Goal: Transaction & Acquisition: Purchase product/service

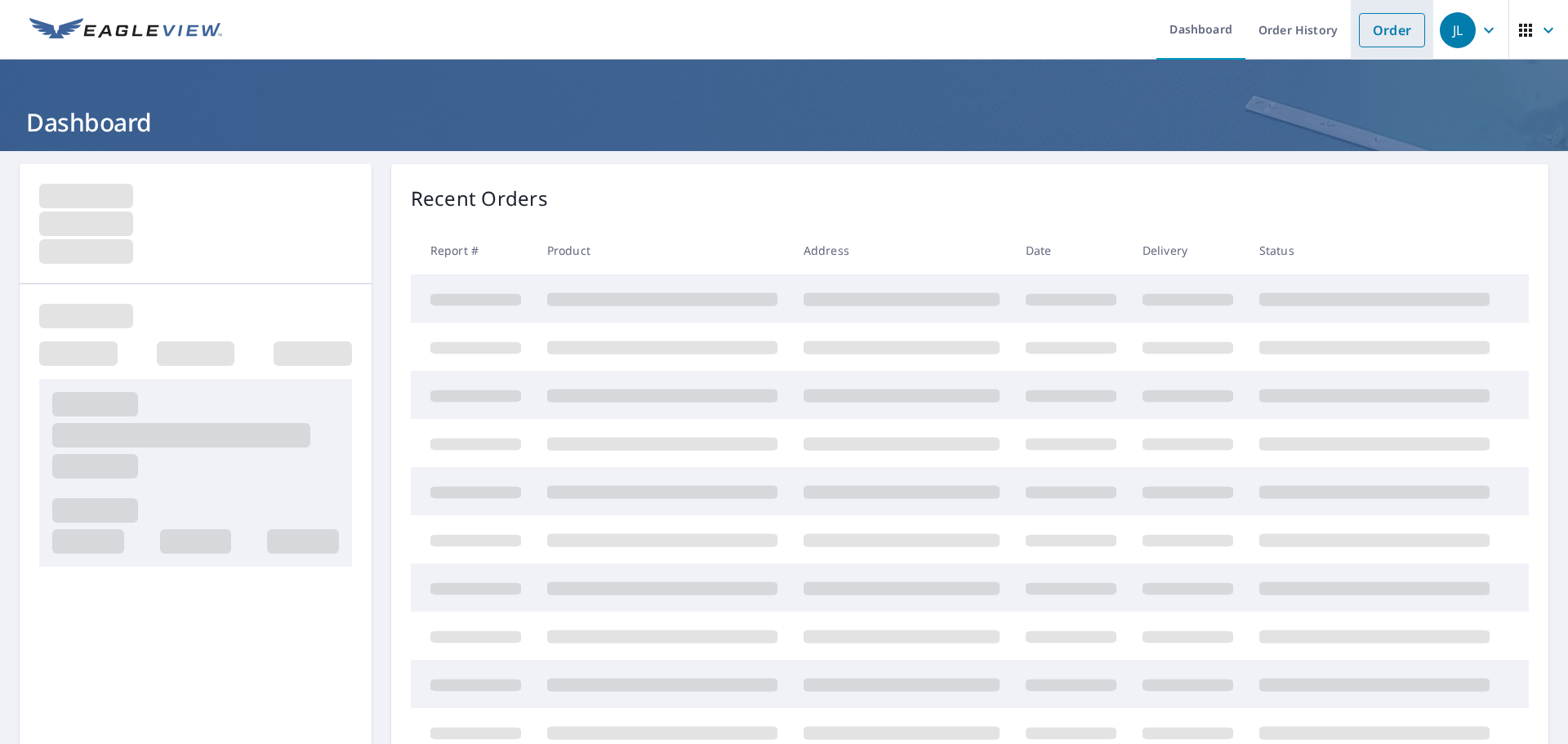
click at [1370, 23] on link "Order" at bounding box center [1391, 29] width 66 height 34
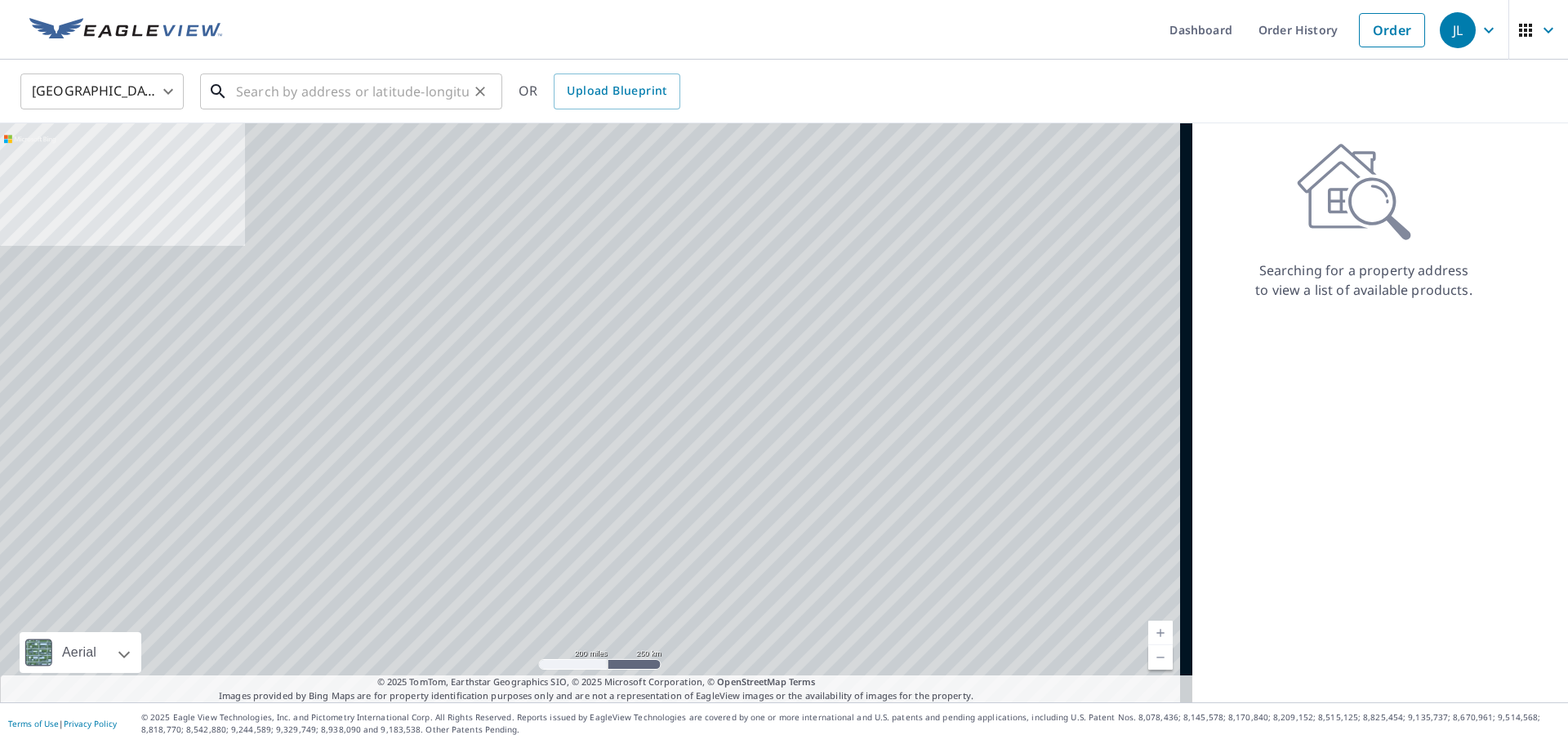
click at [306, 80] on input "text" at bounding box center [351, 91] width 233 height 46
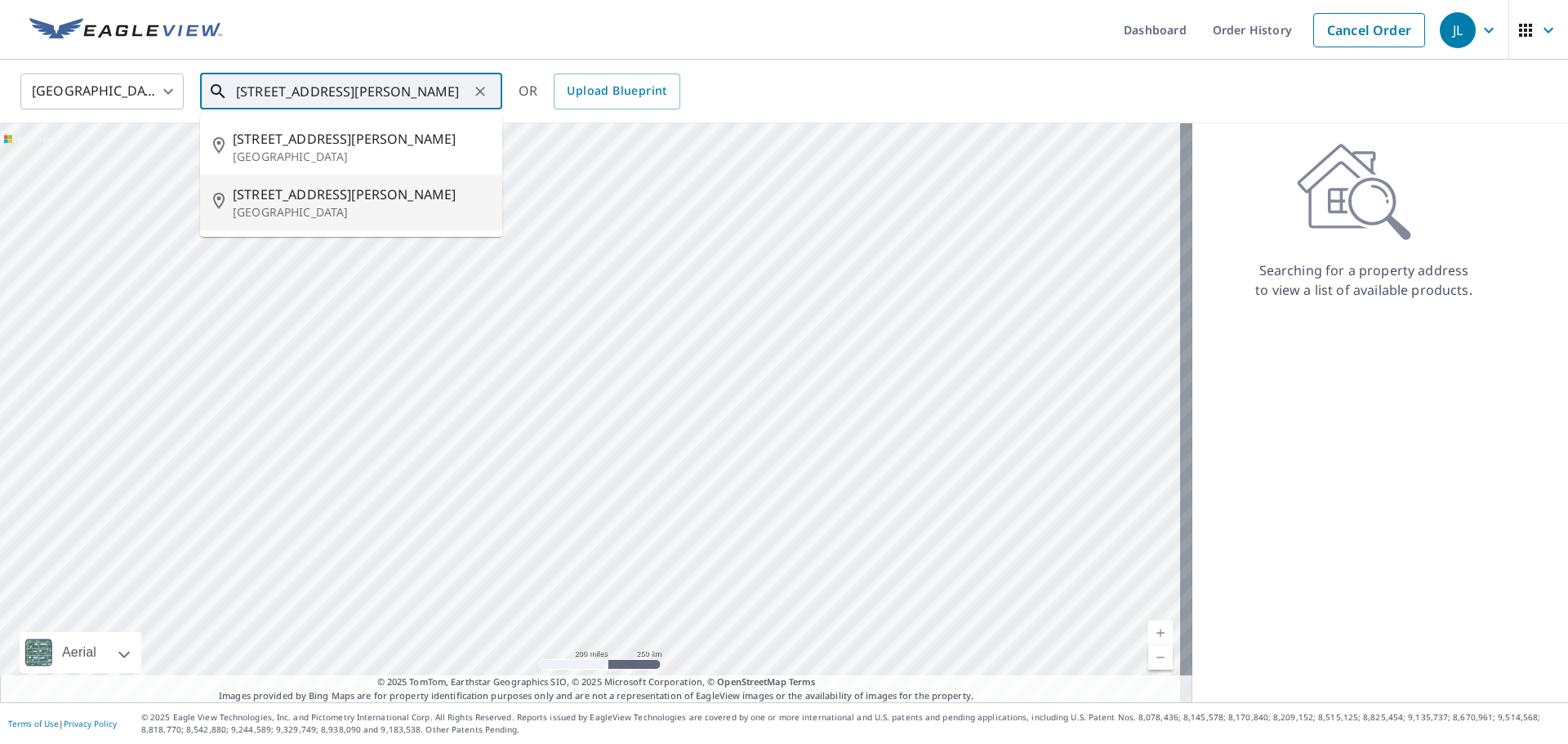
click at [286, 199] on span "[STREET_ADDRESS][PERSON_NAME]" at bounding box center [360, 194] width 256 height 20
type input "[STREET_ADDRESS][PERSON_NAME]"
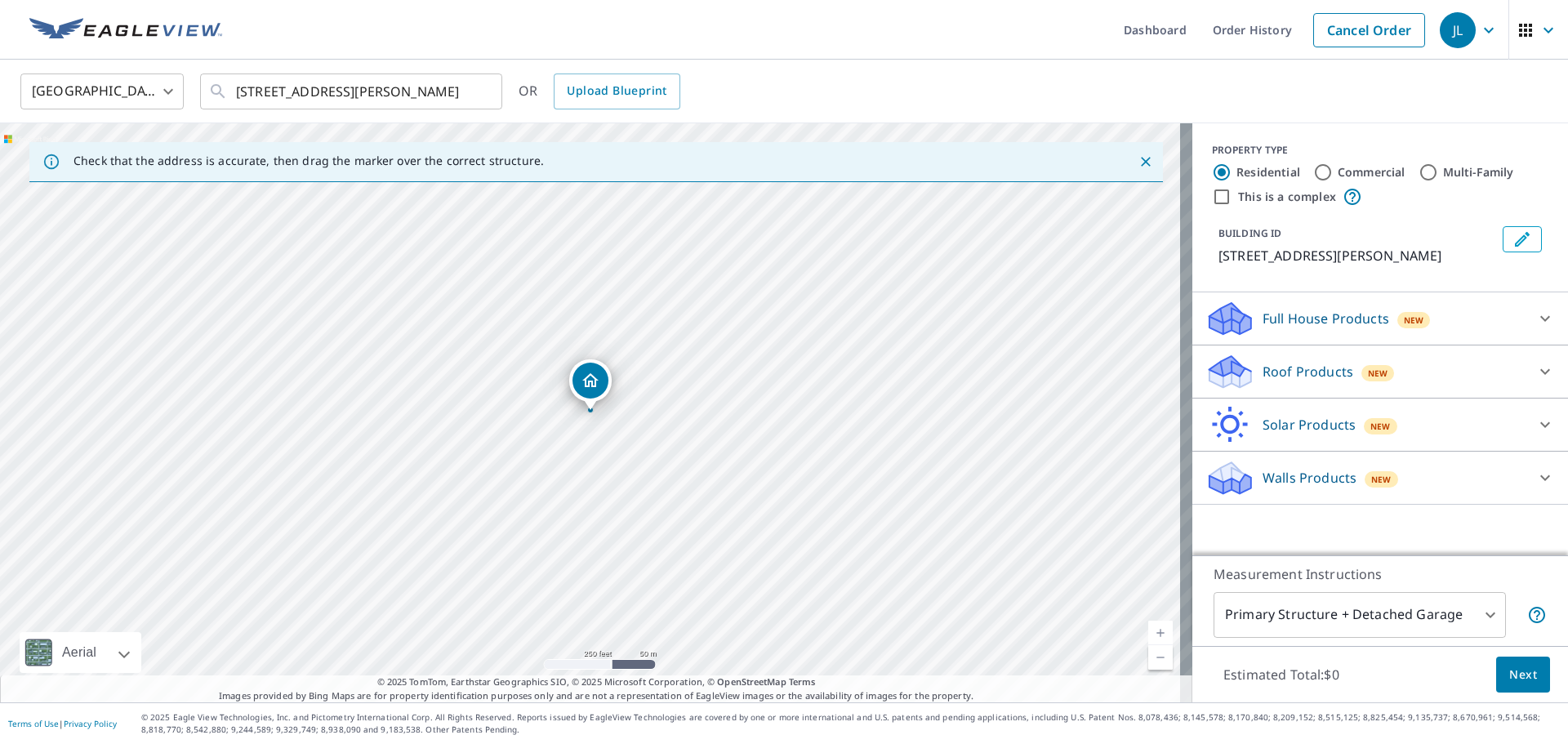
click at [1283, 368] on p "Roof Products" at bounding box center [1308, 372] width 90 height 20
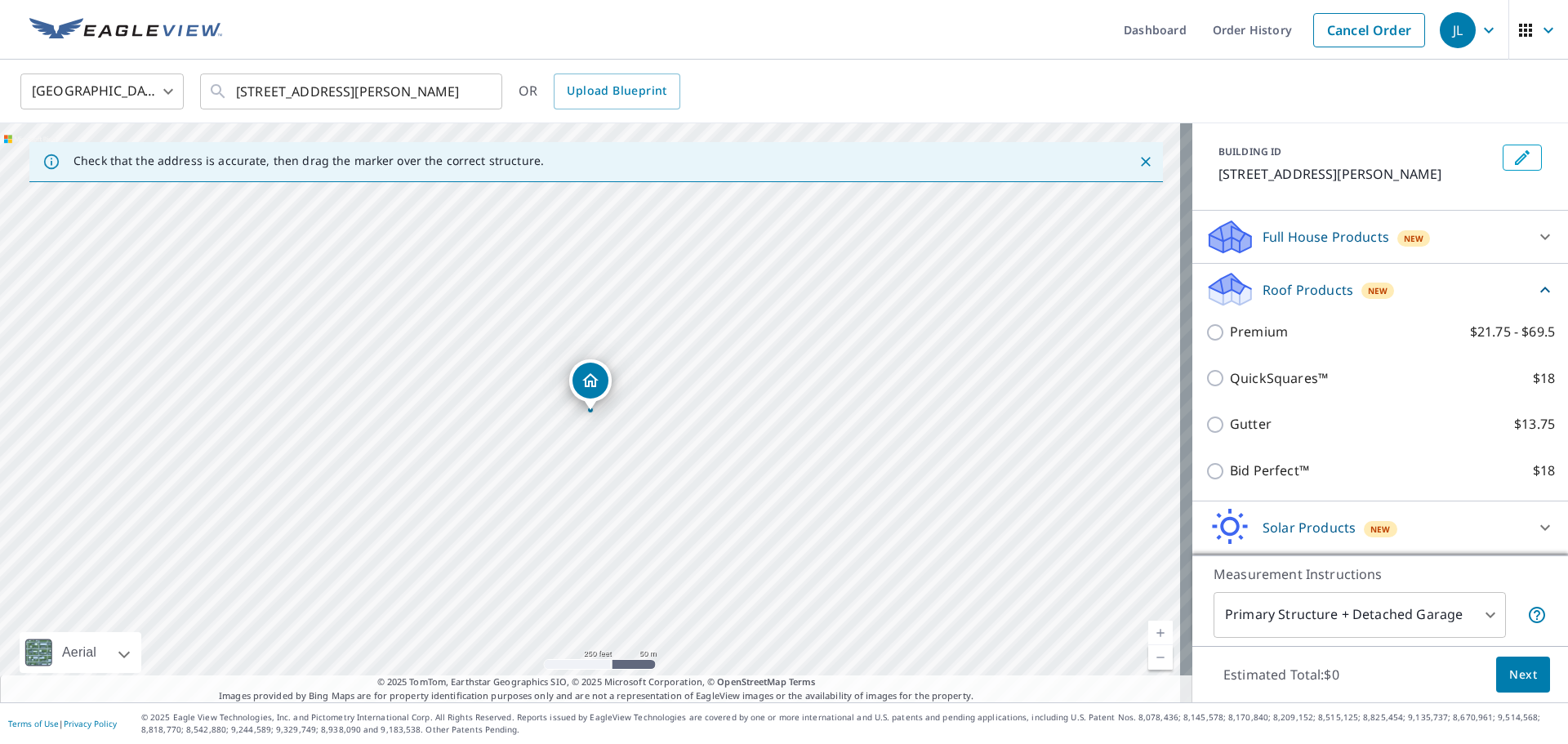
scroll to position [153, 0]
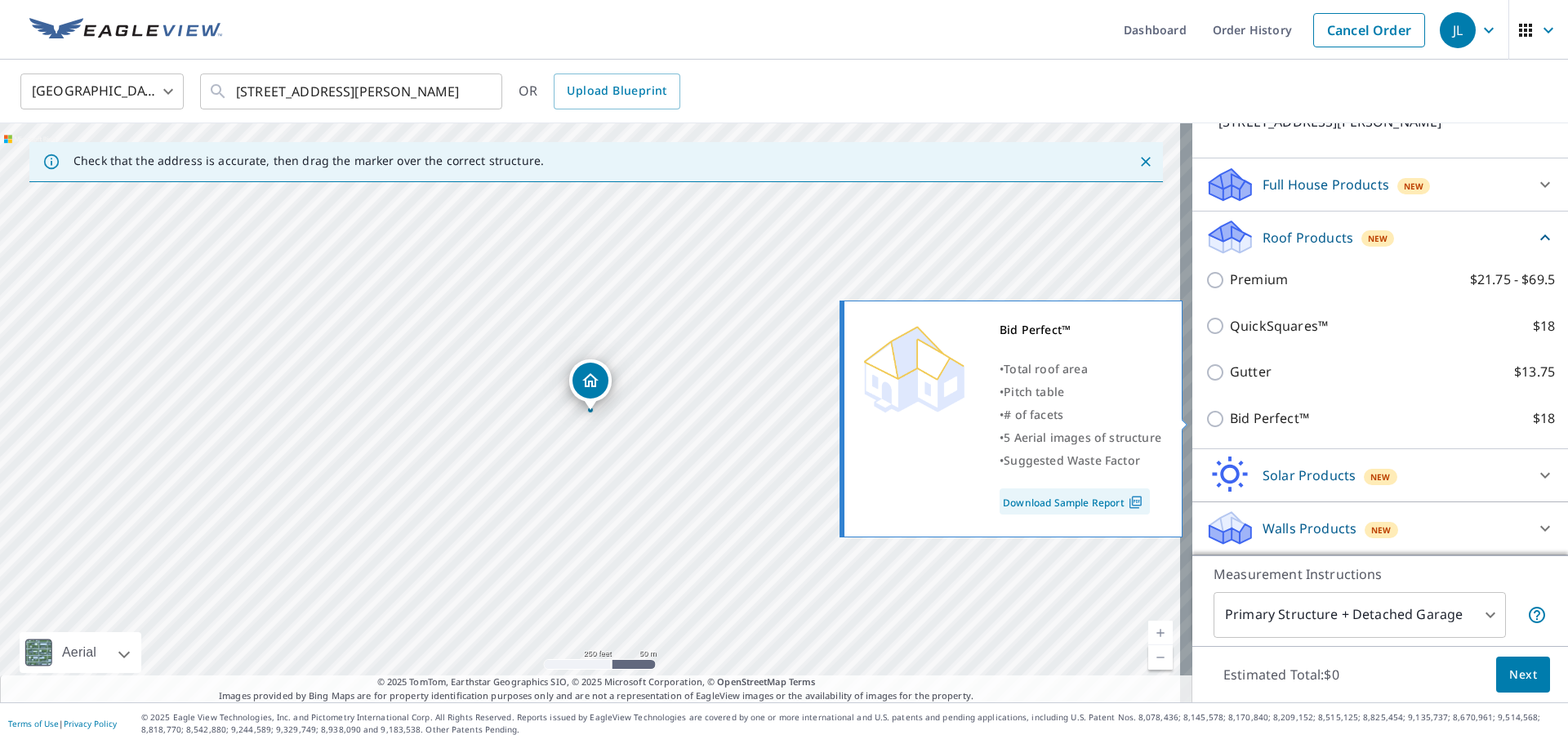
click at [1206, 420] on input "Bid Perfect™ $18" at bounding box center [1217, 419] width 25 height 20
checkbox input "true"
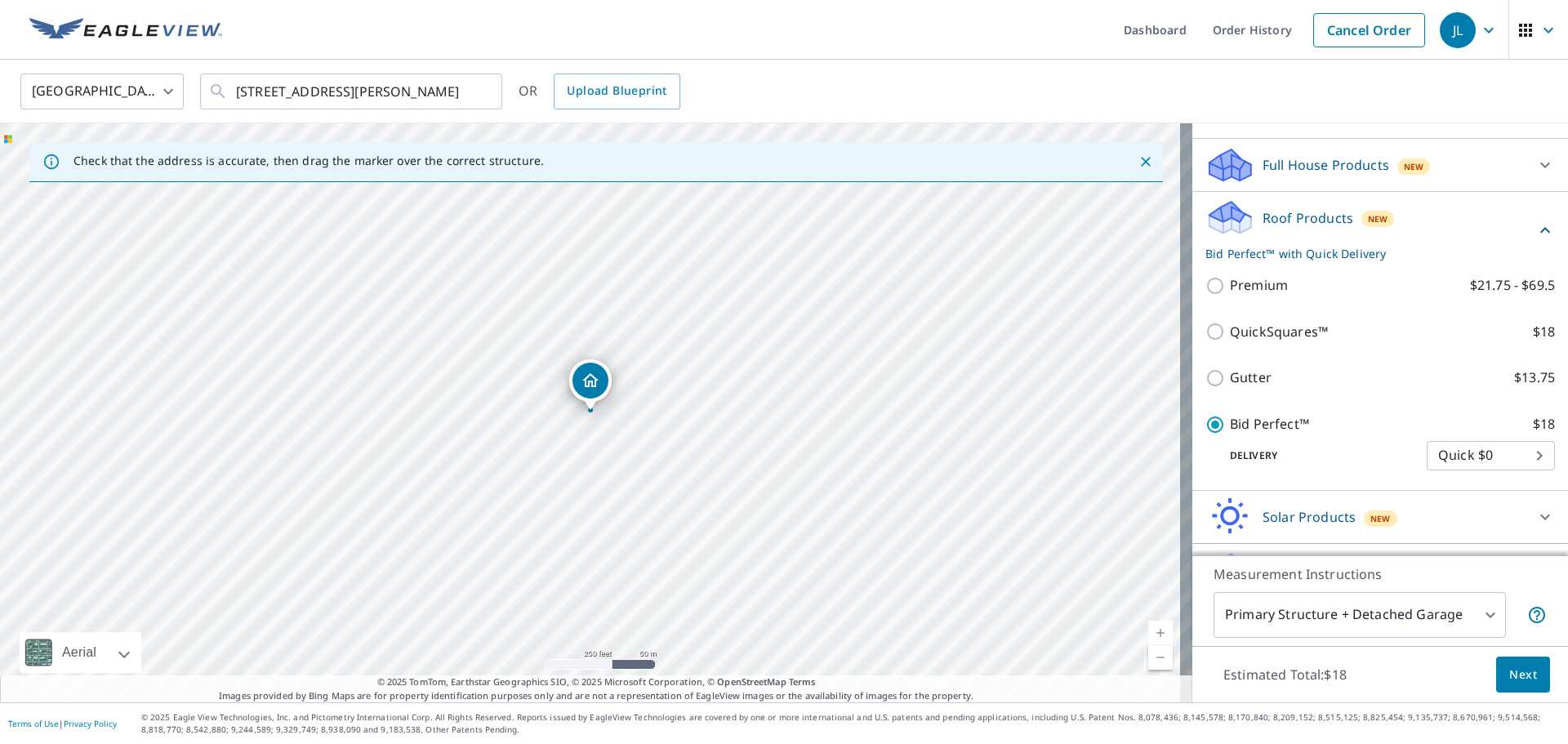
click at [1516, 675] on span "Next" at bounding box center [1524, 674] width 27 height 21
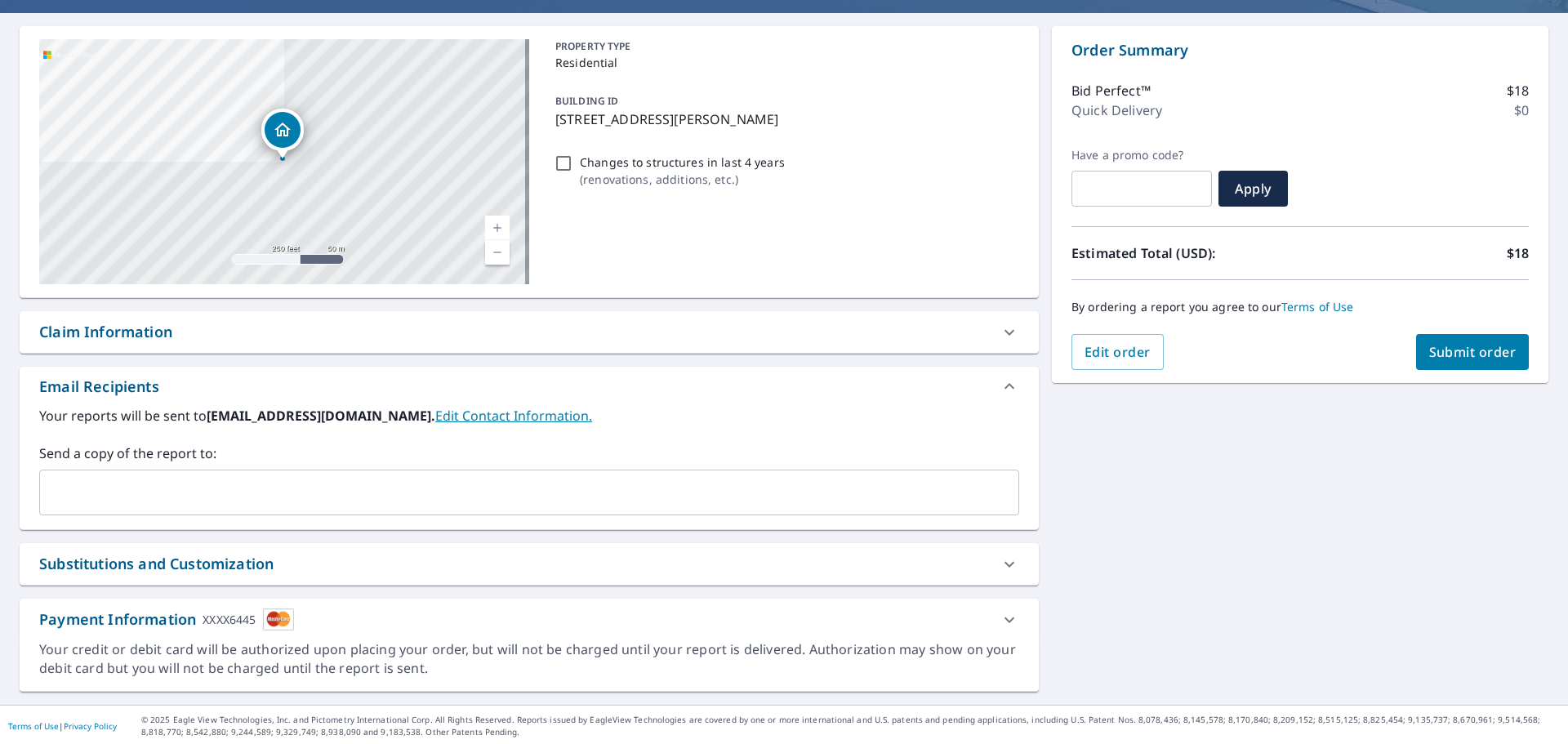
scroll to position [140, 0]
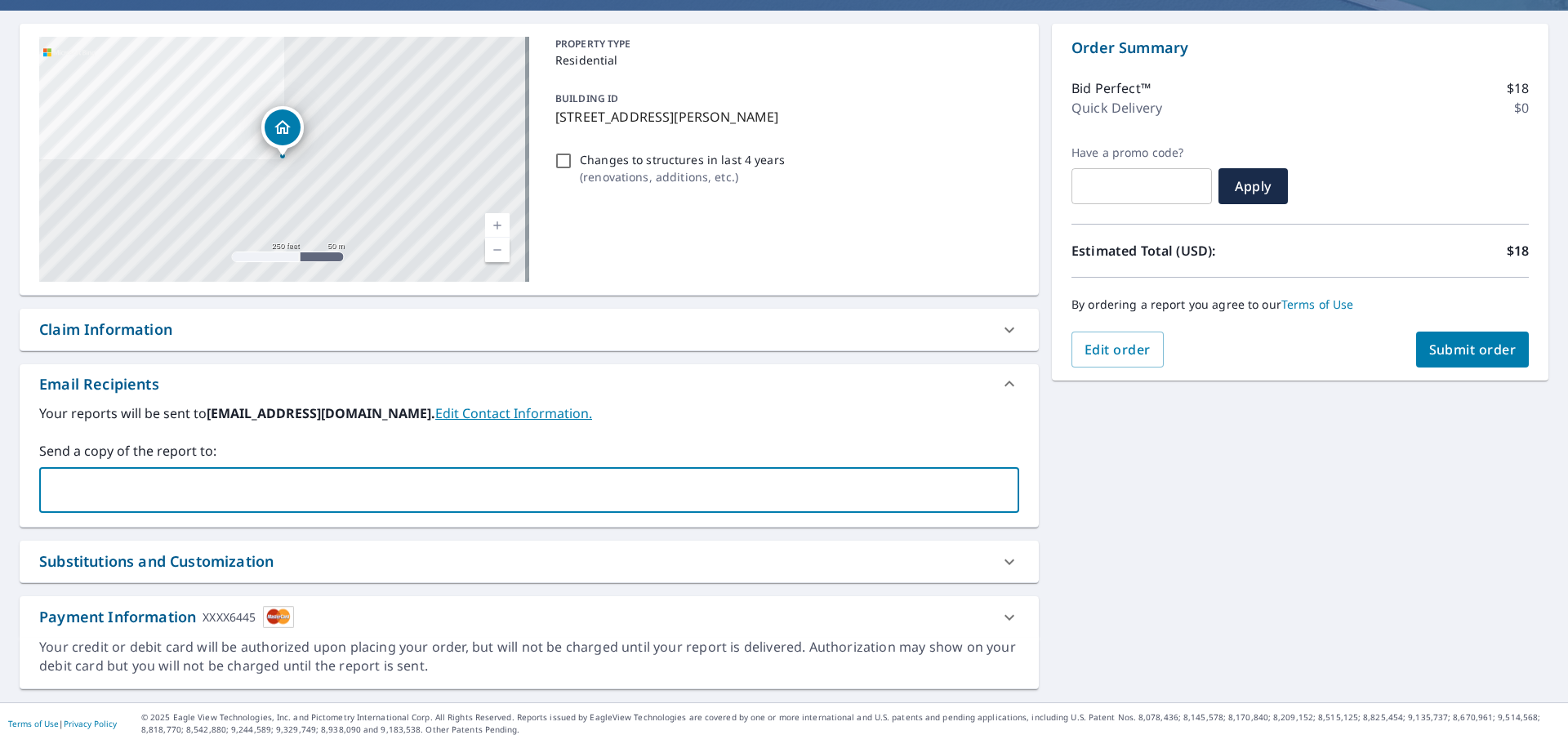
click at [209, 484] on input "text" at bounding box center [516, 490] width 941 height 31
type input "[EMAIL_ADDRESS][DOMAIN_NAME]"
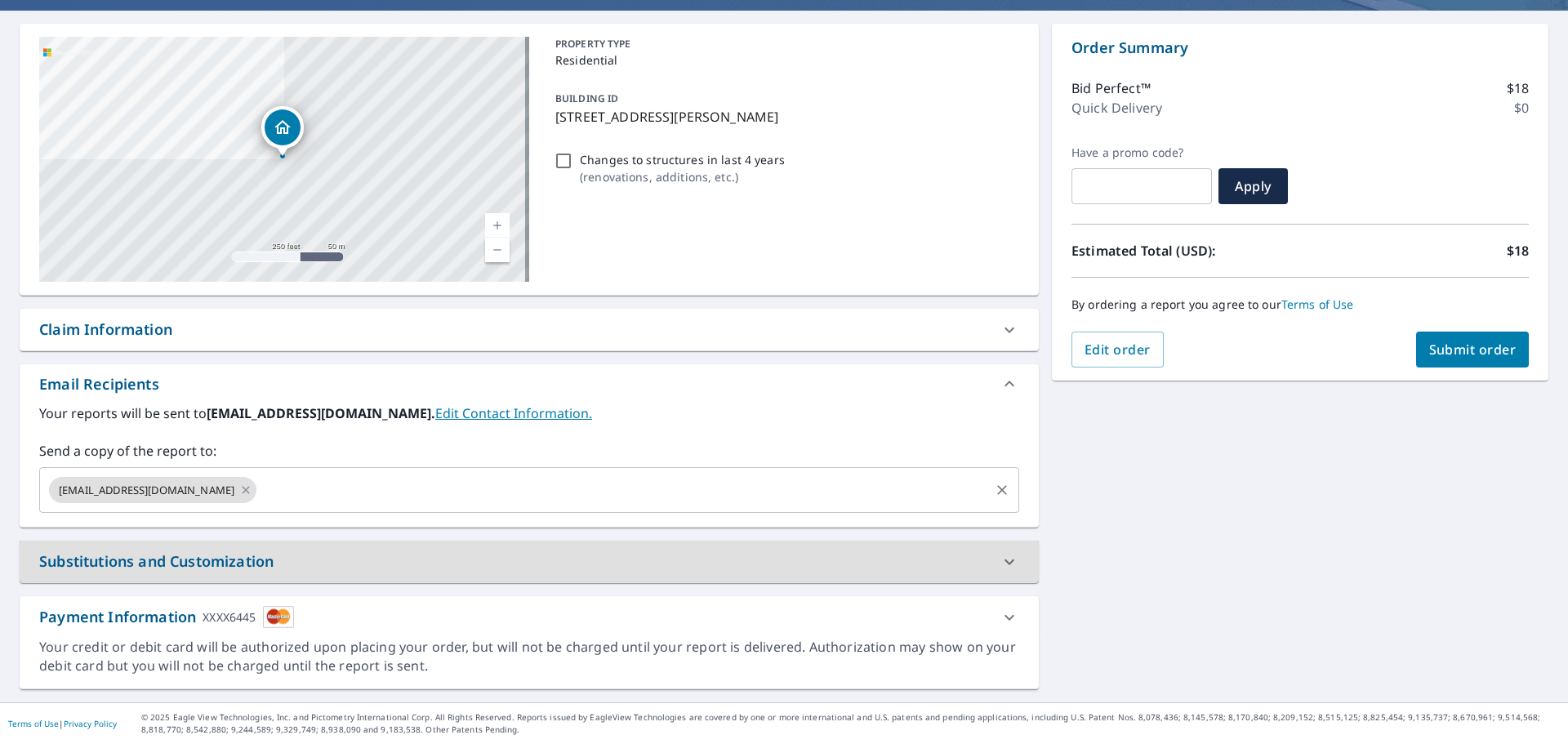
click at [455, 479] on input "text" at bounding box center [623, 490] width 729 height 31
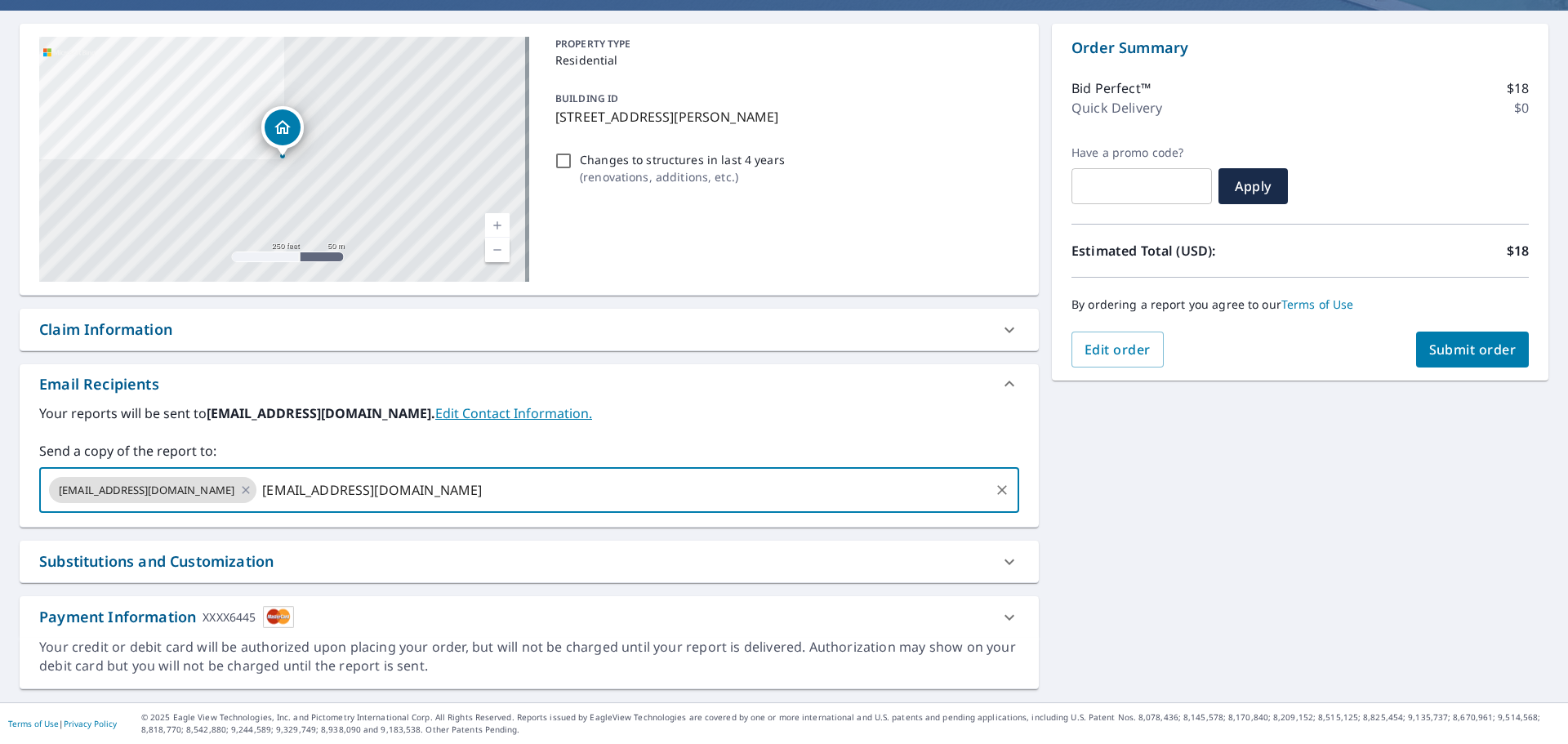
type input "[EMAIL_ADDRESS][DOMAIN_NAME]"
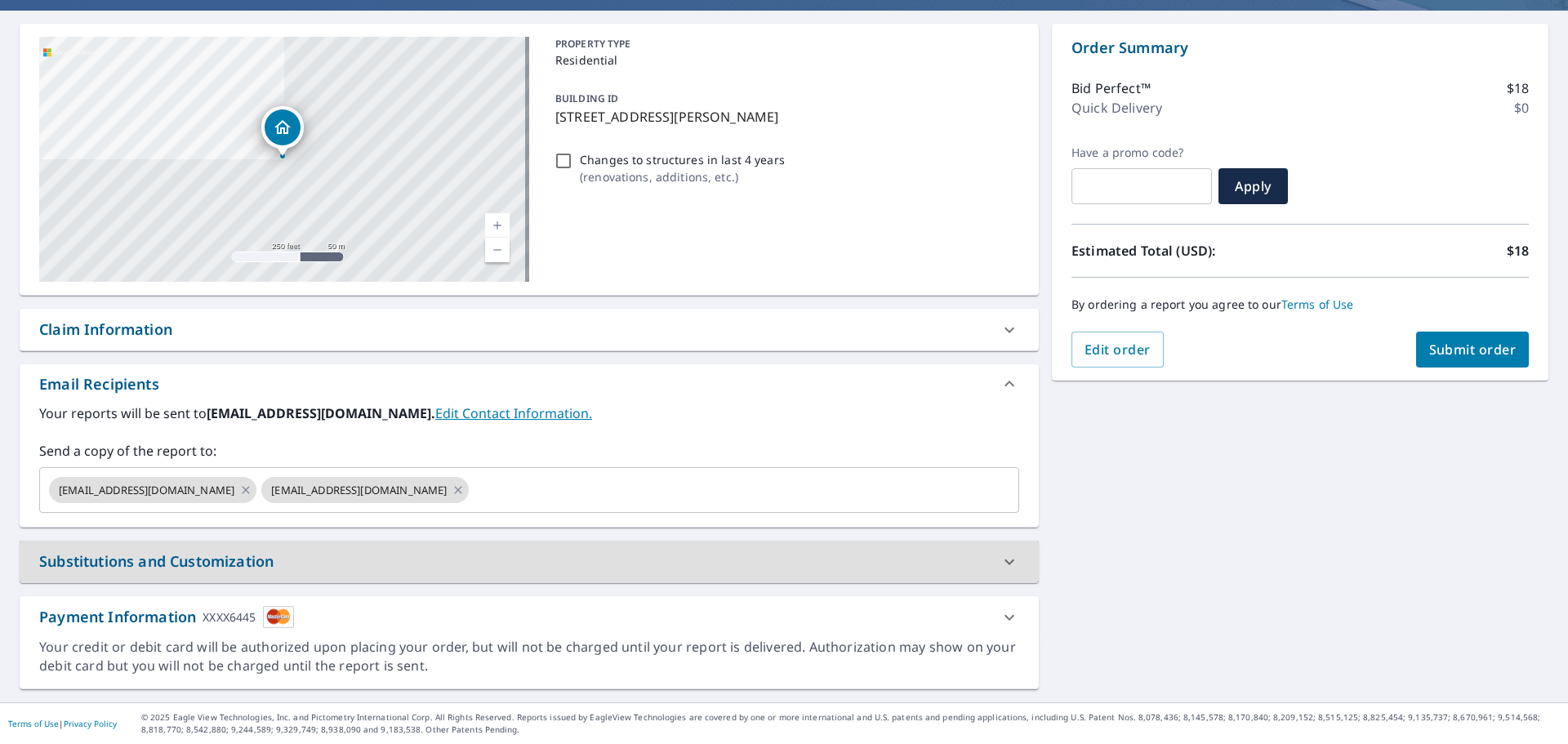
click at [1417, 348] on button "Submit order" at bounding box center [1474, 349] width 114 height 36
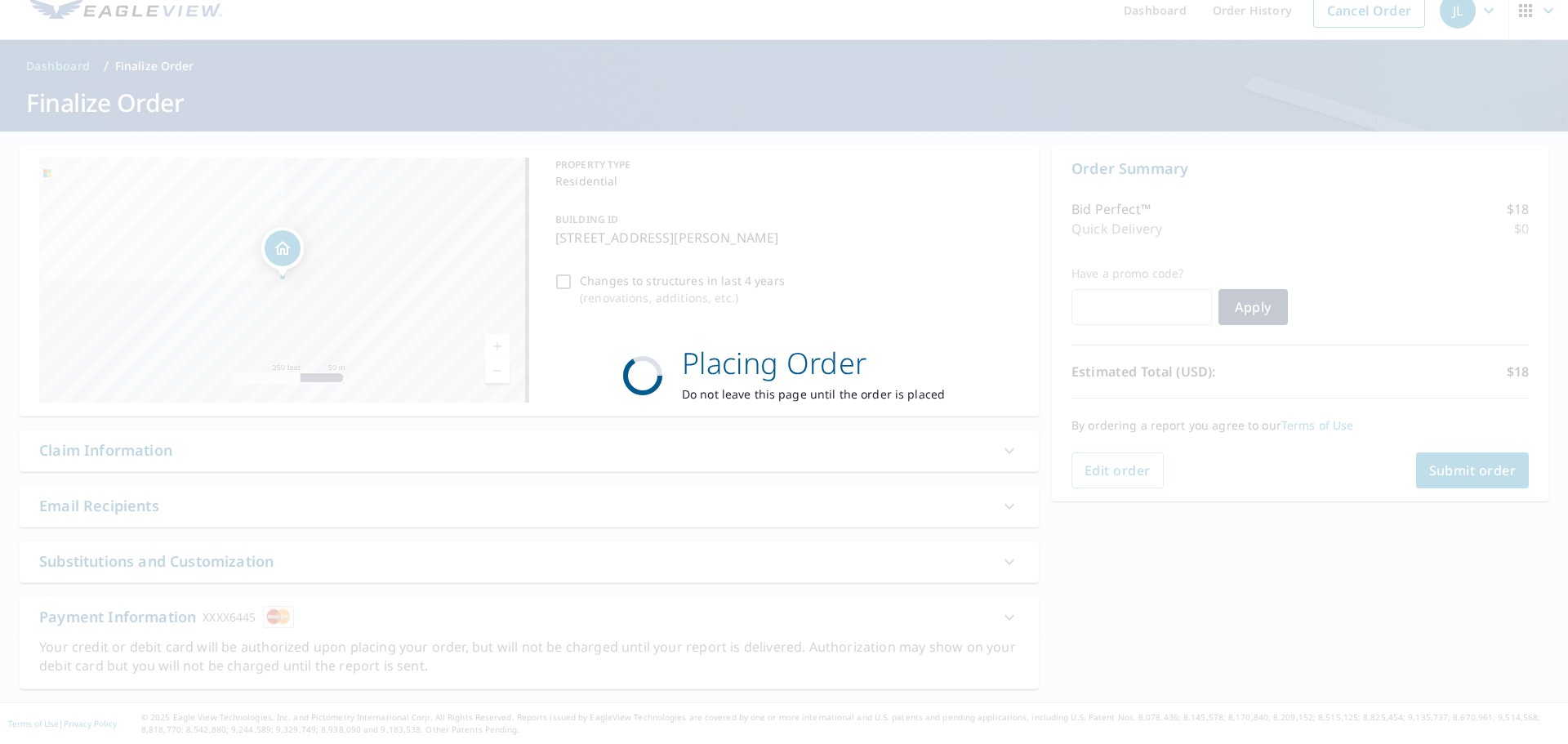
scroll to position [20, 0]
